Goal: Go to known website: Access a specific website the user already knows

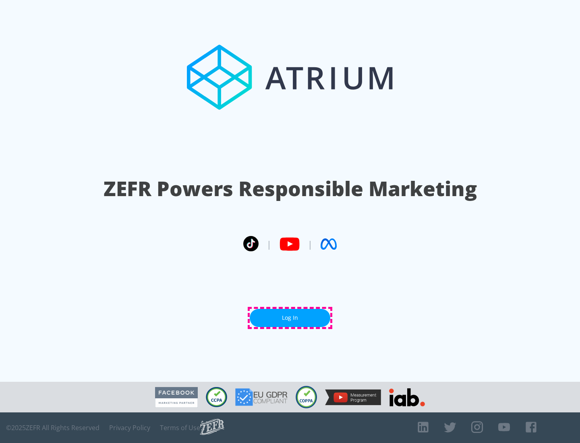
click at [290, 318] on link "Log In" at bounding box center [290, 318] width 80 height 18
